Goal: Transaction & Acquisition: Purchase product/service

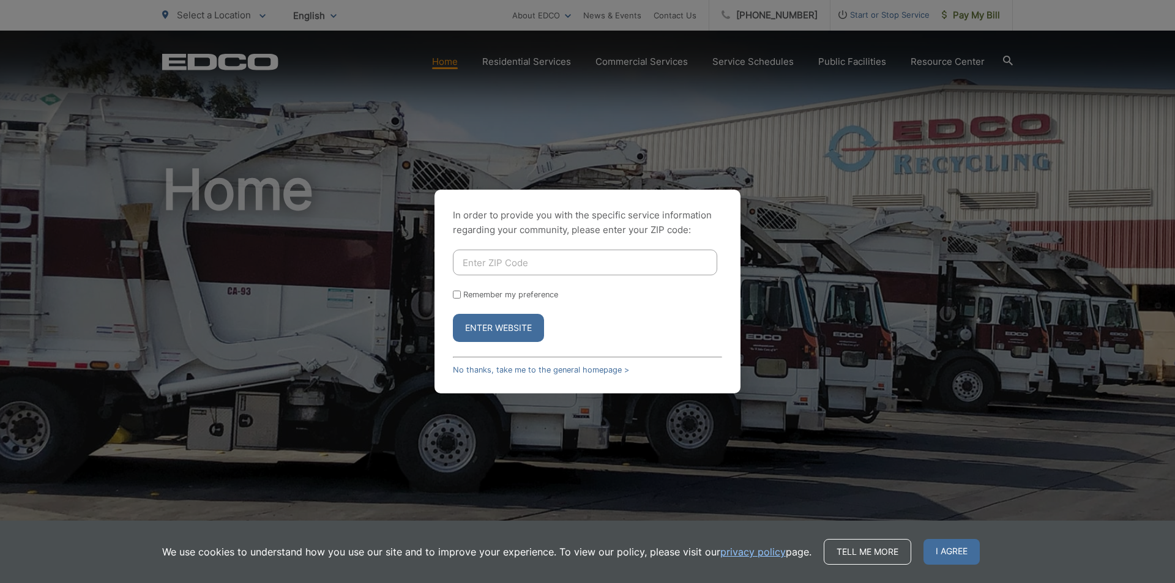
click at [500, 267] on input "Enter ZIP Code" at bounding box center [585, 263] width 264 height 26
drag, startPoint x: 323, startPoint y: 152, endPoint x: 324, endPoint y: 125, distance: 26.3
click at [325, 154] on div "In order to provide you with the specific service information regarding your co…" at bounding box center [587, 291] width 1175 height 583
click at [647, 264] on input "Enter ZIP Code" at bounding box center [585, 263] width 264 height 26
type input "92113"
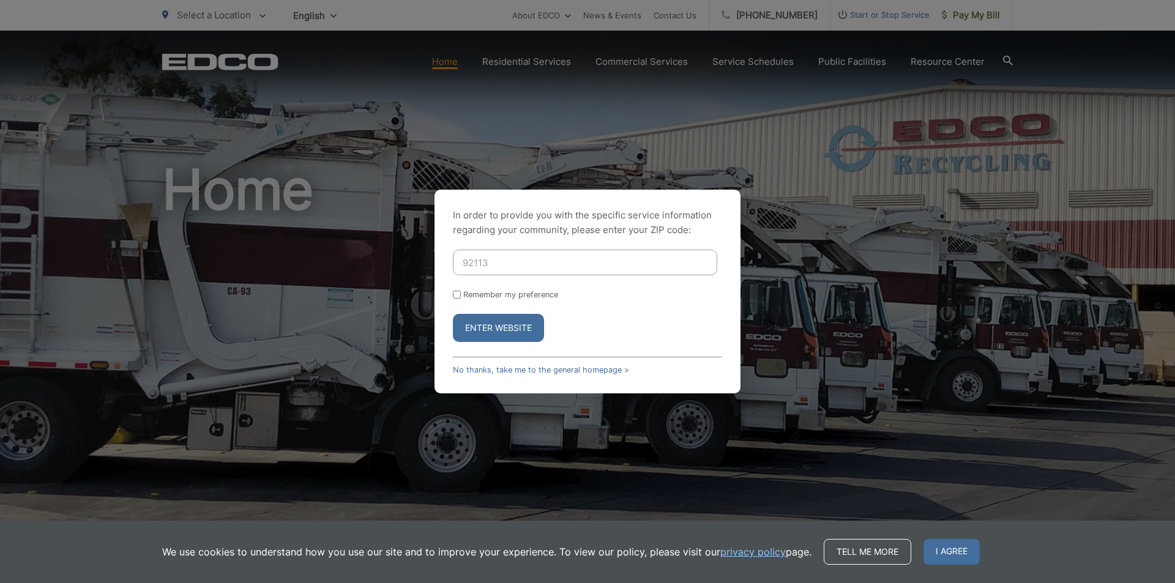
click at [456, 296] on input "Remember my preference" at bounding box center [457, 295] width 8 height 8
checkbox input "true"
click at [480, 330] on button "Enter Website" at bounding box center [498, 328] width 91 height 28
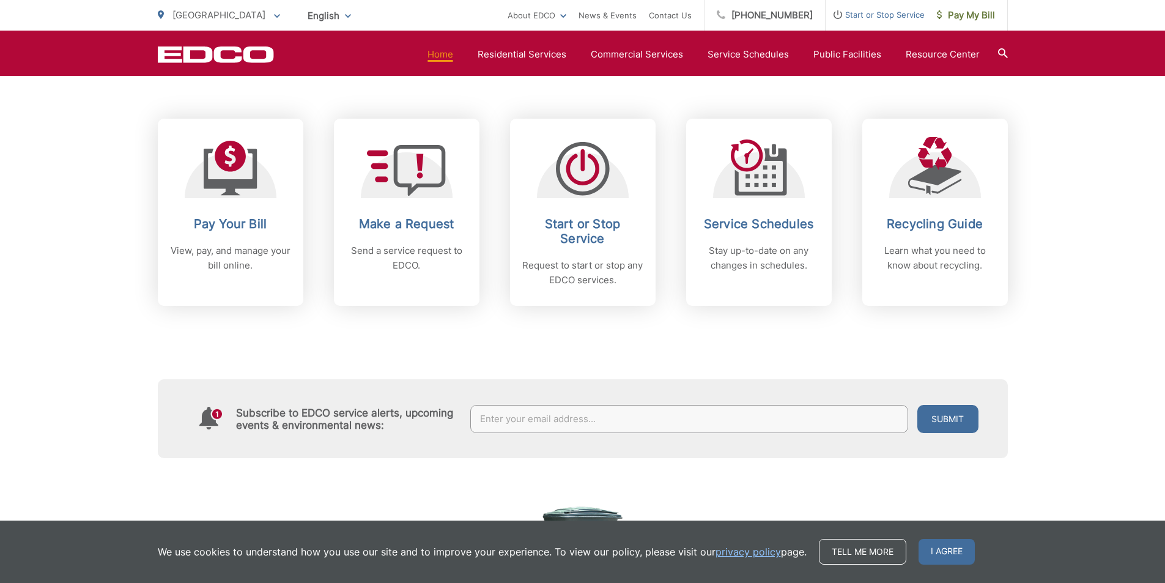
scroll to position [489, 0]
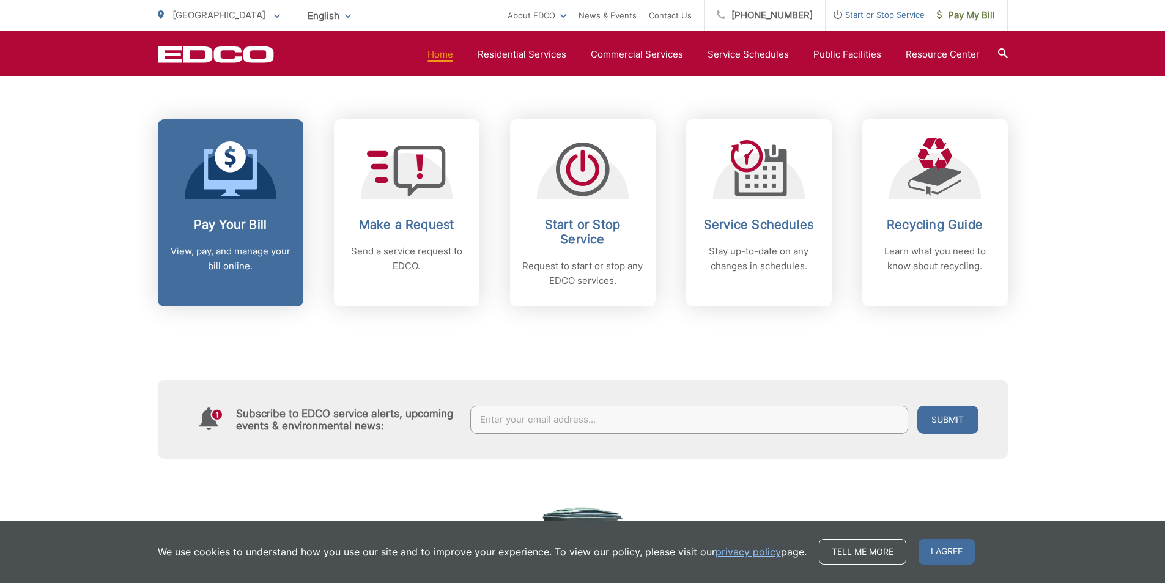
click at [220, 223] on h2 "Pay Your Bill" at bounding box center [230, 224] width 121 height 15
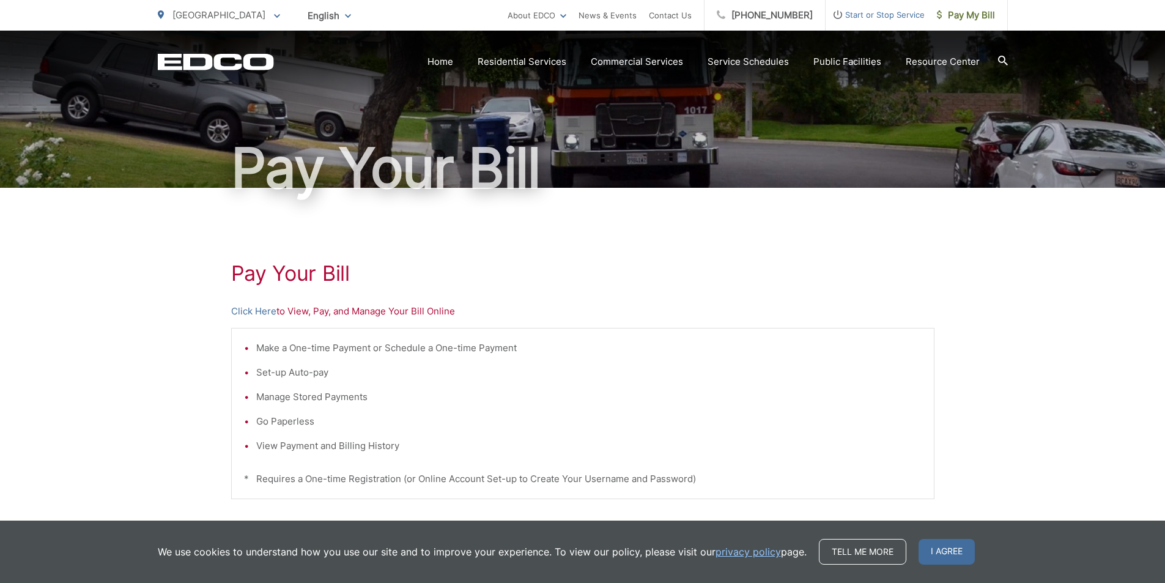
scroll to position [42, 0]
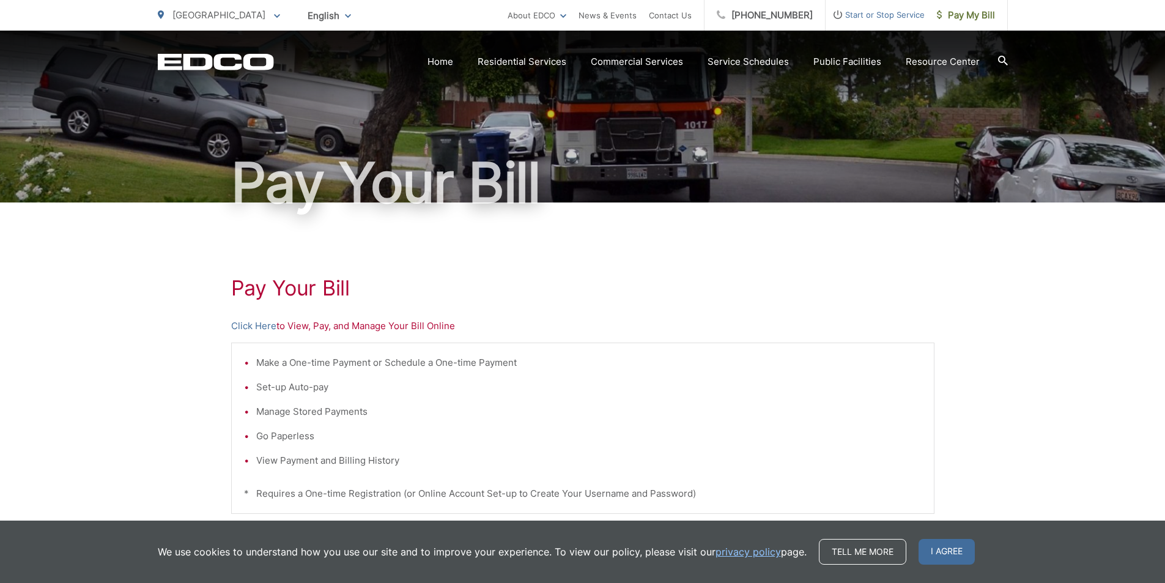
click at [374, 331] on p "Click Here to View, Pay, and Manage Your Bill Online" at bounding box center [582, 326] width 703 height 15
click at [266, 324] on link "Click Here" at bounding box center [253, 326] width 45 height 15
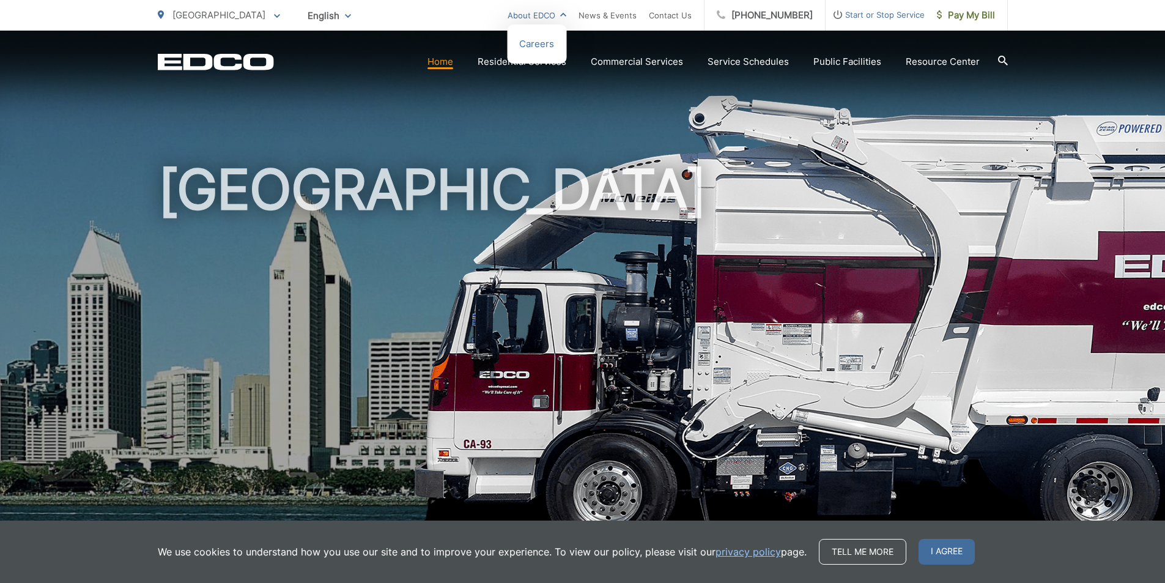
click at [566, 14] on link "About EDCO" at bounding box center [537, 15] width 59 height 15
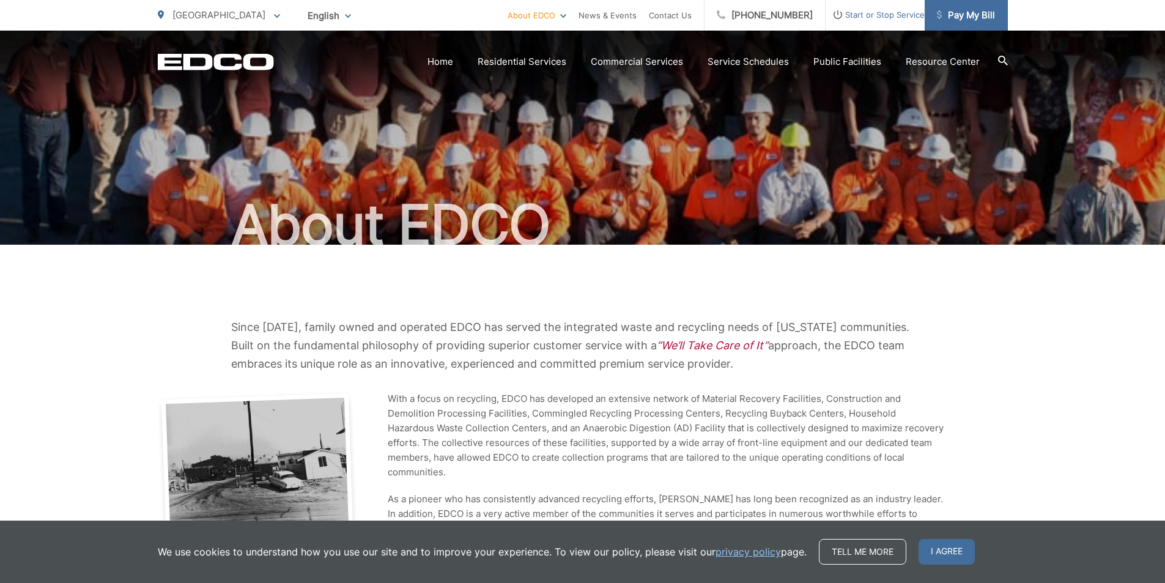
click at [973, 15] on span "Pay My Bill" at bounding box center [966, 15] width 58 height 15
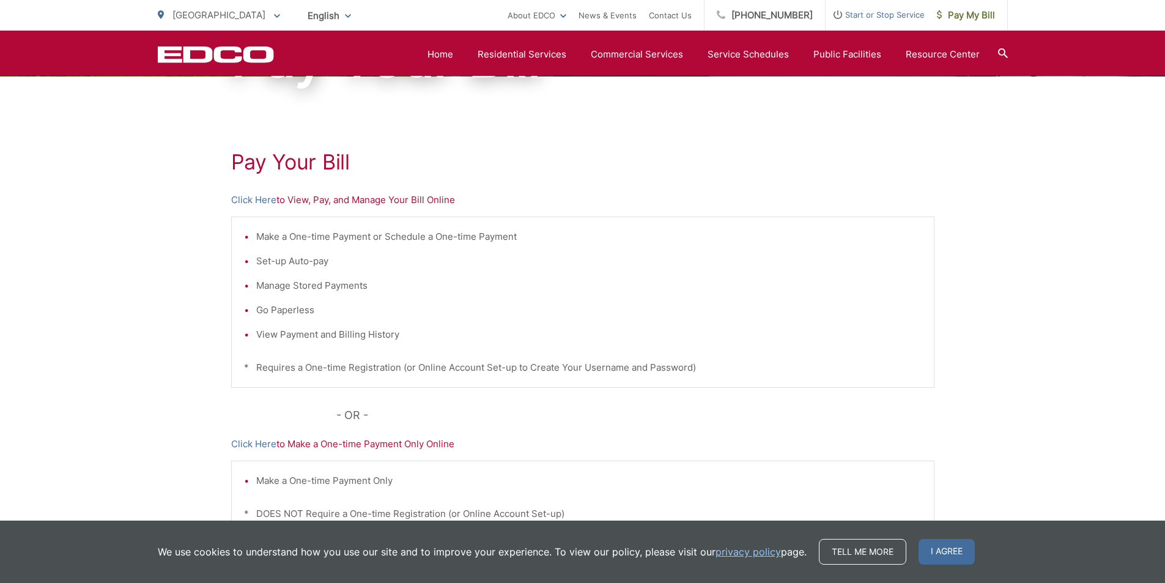
scroll to position [165, 0]
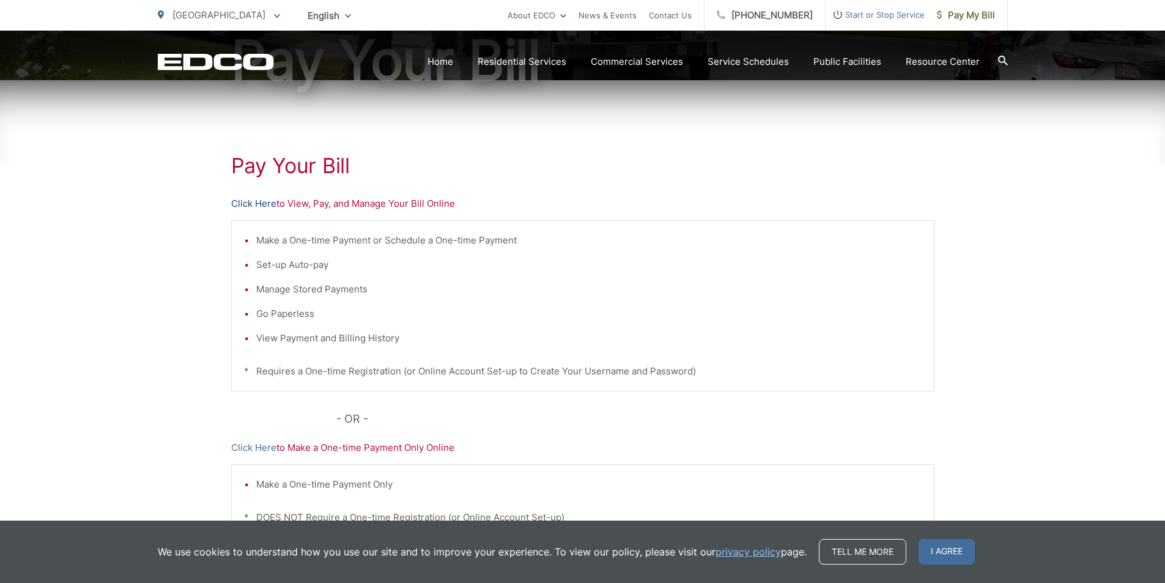
click at [258, 203] on link "Click Here" at bounding box center [253, 203] width 45 height 15
